Goal: Transaction & Acquisition: Purchase product/service

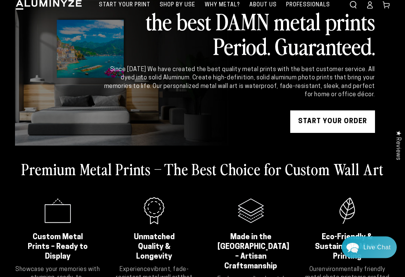
scroll to position [34, 0]
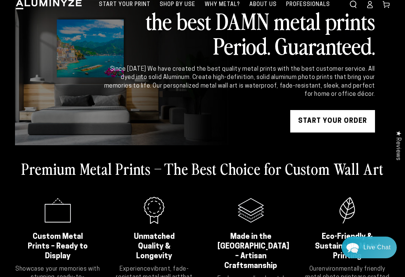
click at [53, 212] on icon ".cls-1{fill:#3a56a6;}" at bounding box center [58, 211] width 30 height 30
click at [355, 129] on link "START YOUR Order" at bounding box center [332, 121] width 85 height 22
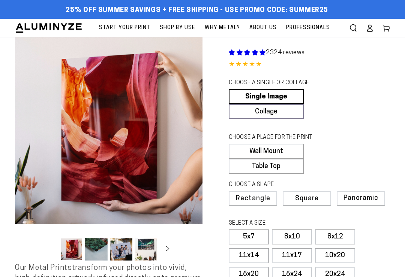
select select "**********"
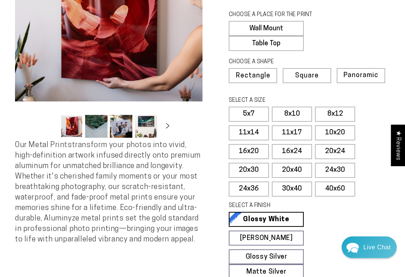
scroll to position [123, 0]
click at [245, 188] on label "24x36" at bounding box center [249, 189] width 40 height 15
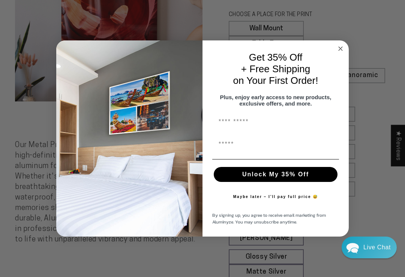
click at [339, 53] on circle "Close dialog" at bounding box center [340, 49] width 9 height 9
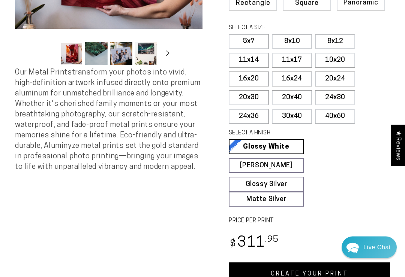
scroll to position [196, 0]
click at [292, 60] on label "11x17" at bounding box center [292, 60] width 40 height 15
click at [242, 59] on label "11x14" at bounding box center [249, 60] width 40 height 15
click at [259, 117] on label "24x36" at bounding box center [249, 116] width 40 height 15
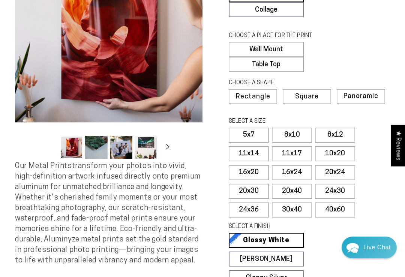
scroll to position [118, 0]
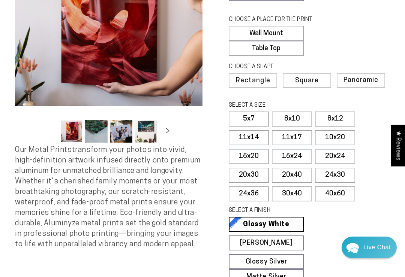
click at [331, 157] on label "20x24" at bounding box center [335, 156] width 40 height 15
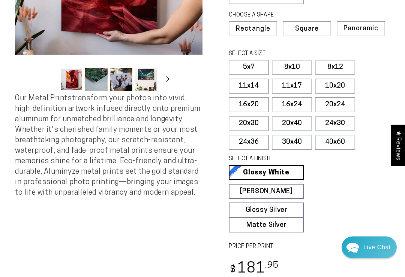
scroll to position [170, 0]
click at [283, 105] on label "16x24" at bounding box center [292, 104] width 40 height 15
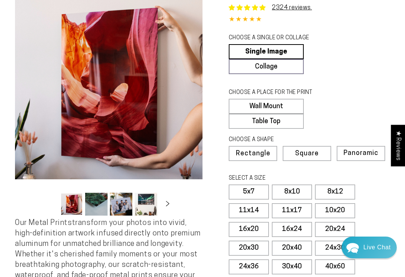
scroll to position [44, 0]
